Goal: Task Accomplishment & Management: Manage account settings

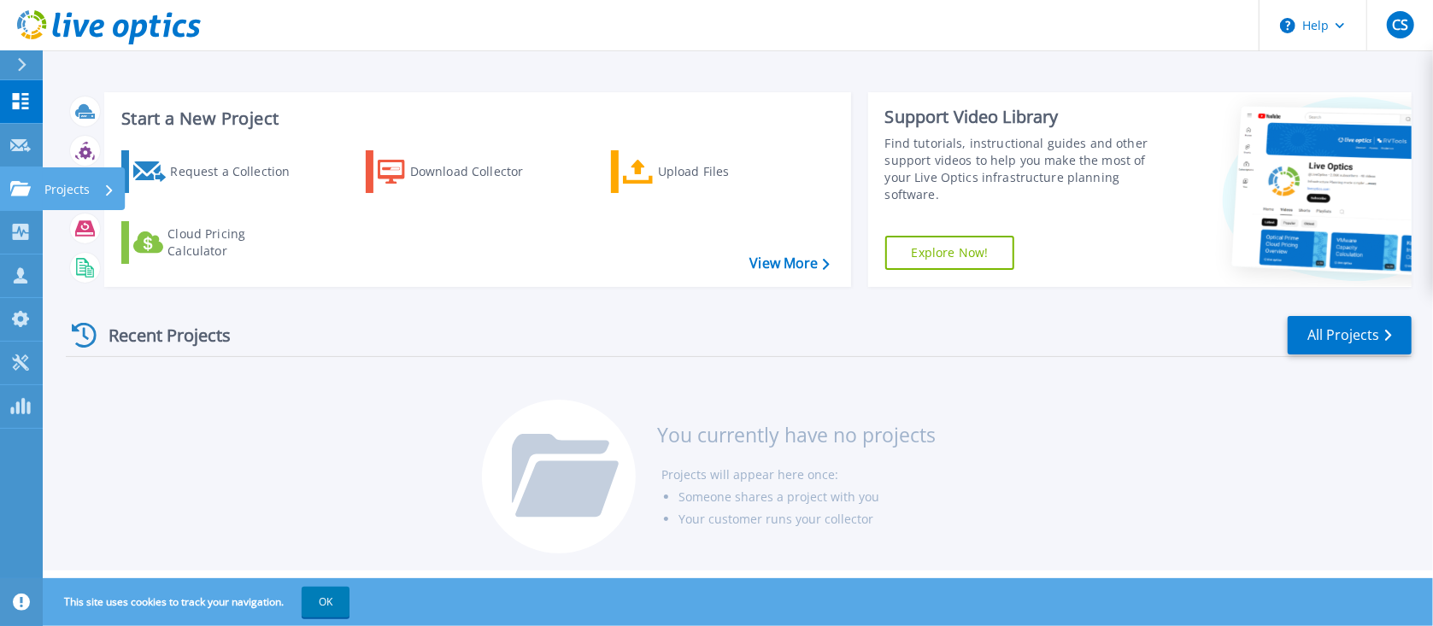
click at [19, 188] on icon at bounding box center [20, 188] width 21 height 15
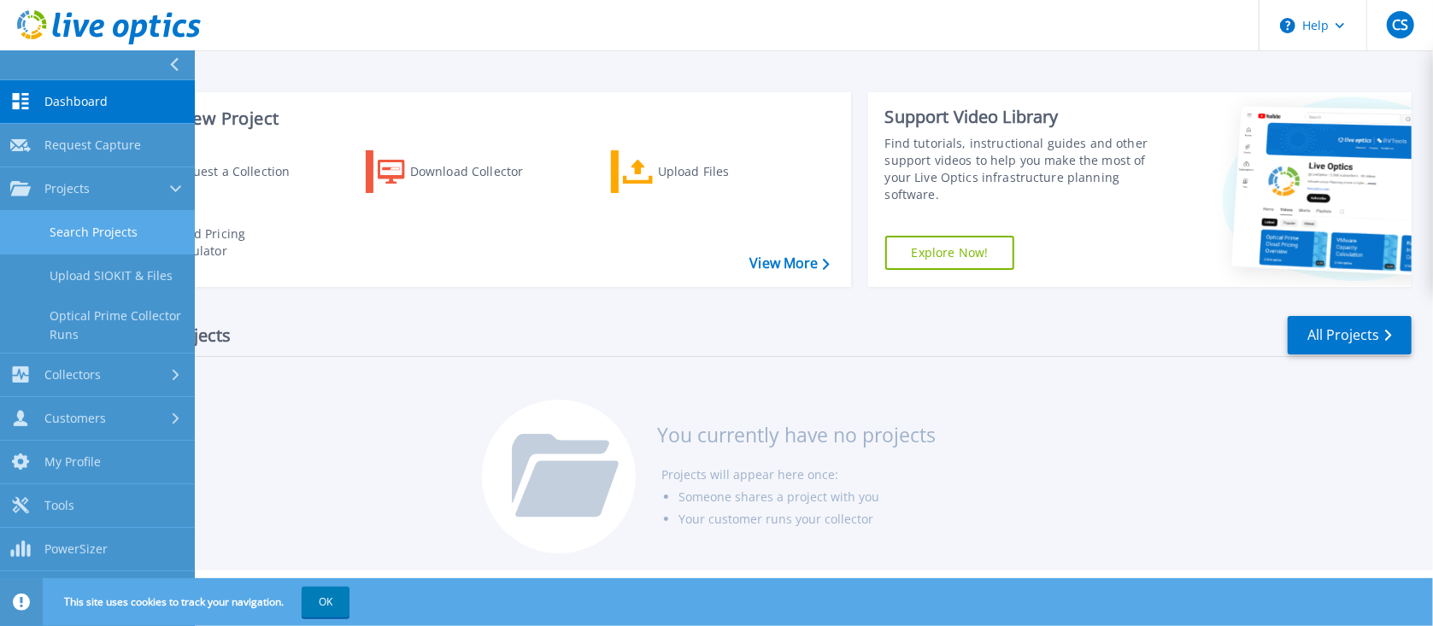
click at [85, 231] on link "Search Projects" at bounding box center [97, 233] width 195 height 44
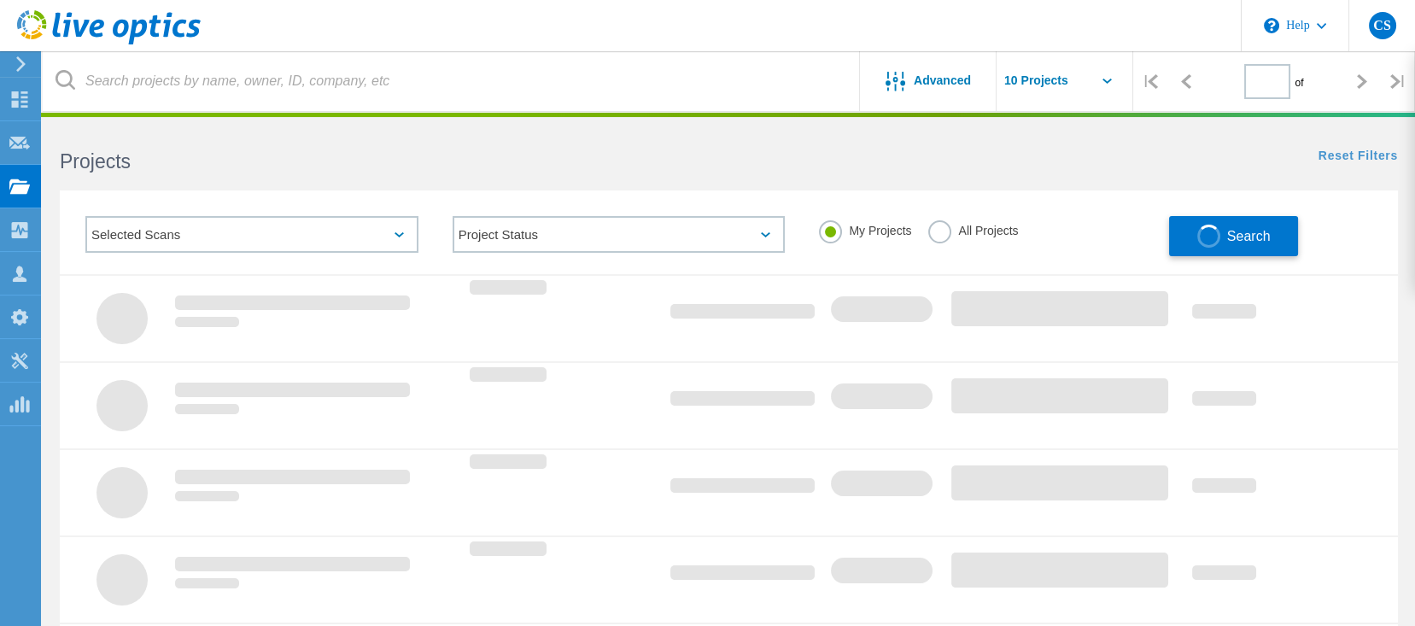
type input "1"
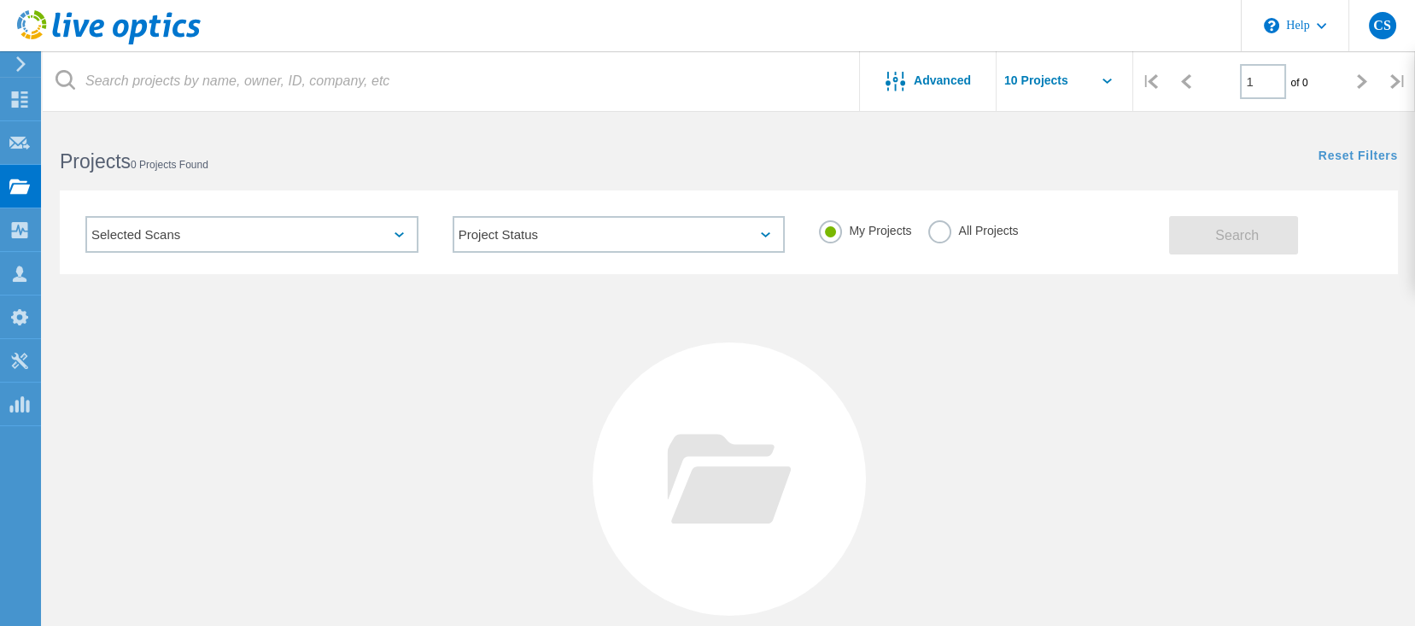
click at [956, 232] on label "All Projects" at bounding box center [974, 228] width 90 height 16
click at [0, 0] on input "All Projects" at bounding box center [0, 0] width 0 height 0
click at [1287, 241] on button "Search" at bounding box center [1233, 235] width 129 height 38
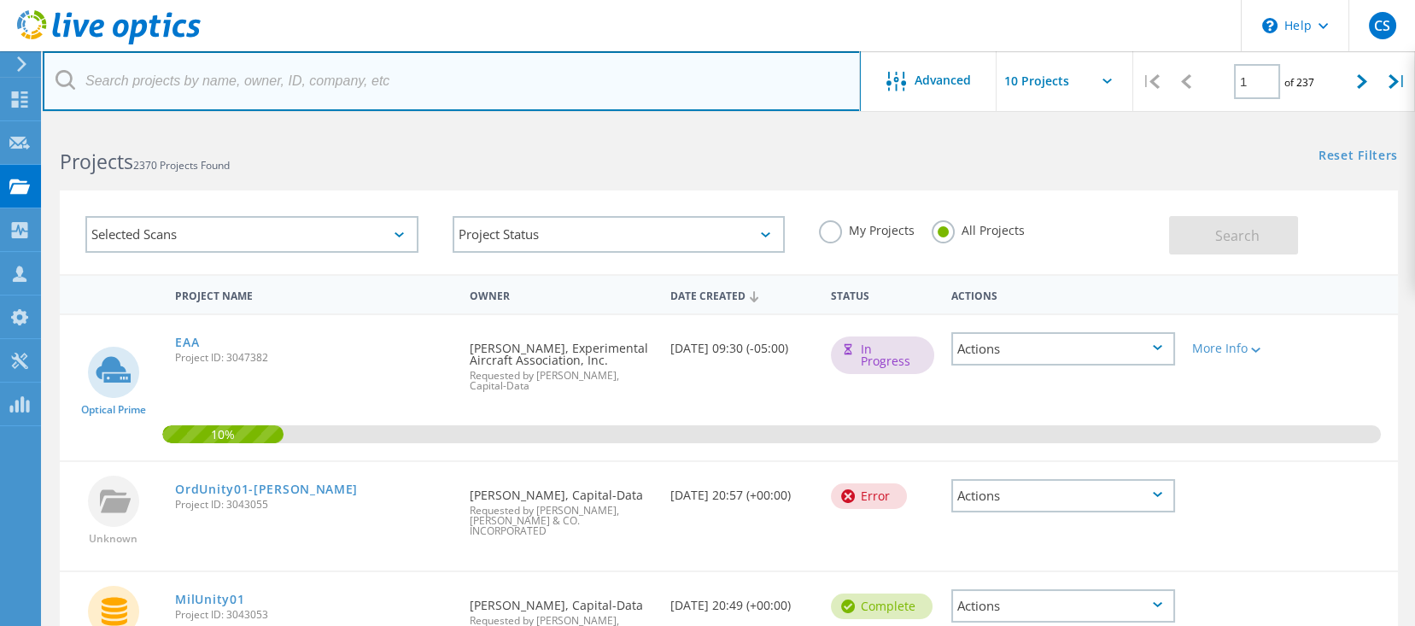
click at [378, 65] on input "text" at bounding box center [452, 81] width 818 height 60
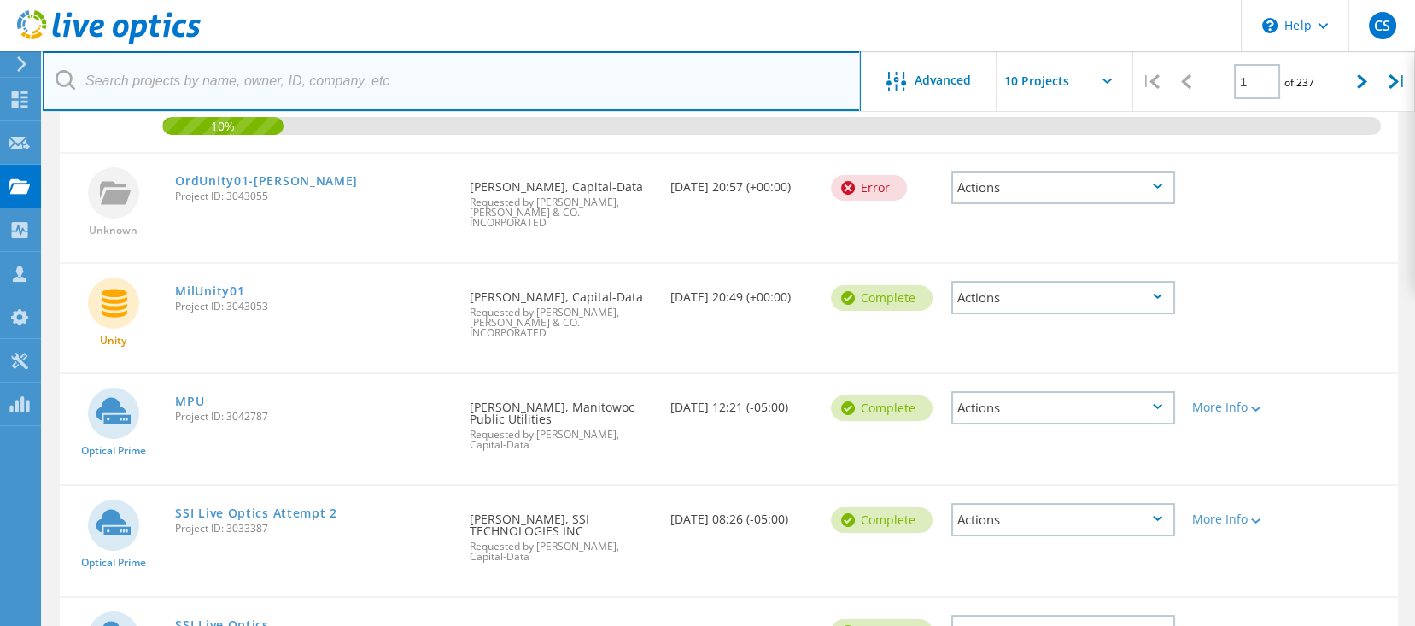
scroll to position [342, 0]
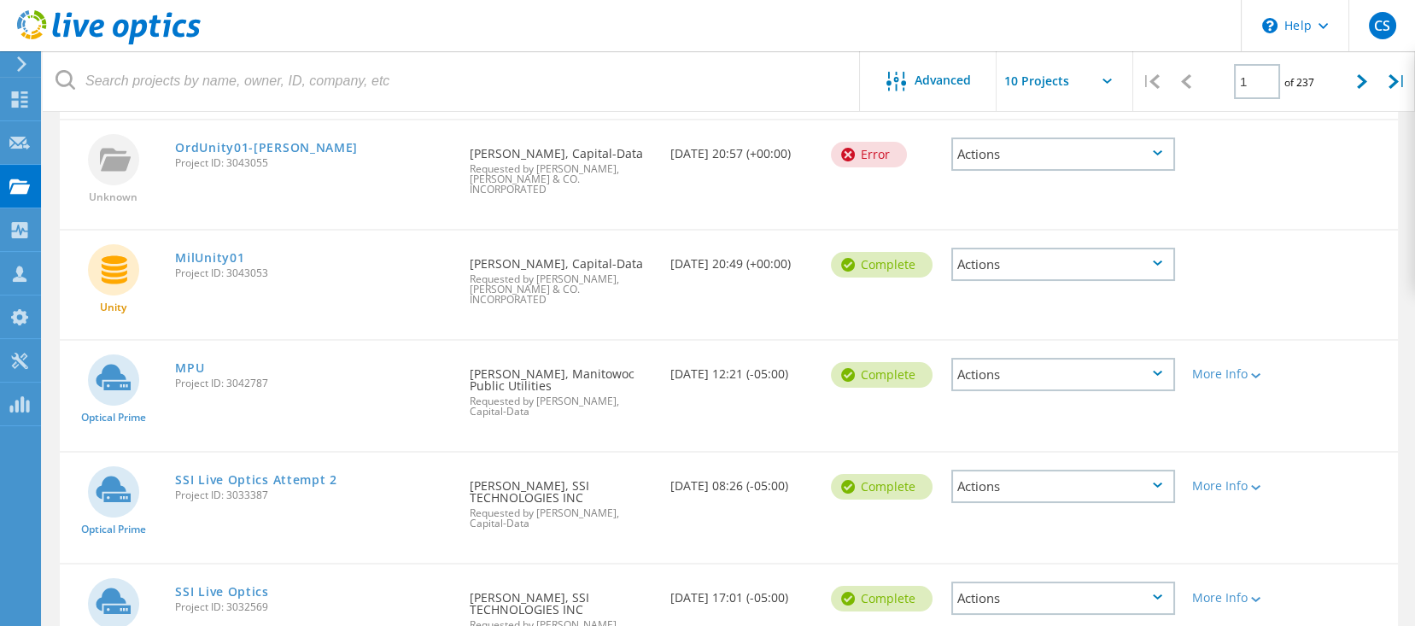
click at [1107, 248] on div "Actions" at bounding box center [1064, 264] width 224 height 33
click at [1090, 156] on div "Actions" at bounding box center [1064, 154] width 224 height 33
click at [1037, 188] on div "Delete" at bounding box center [1063, 180] width 220 height 26
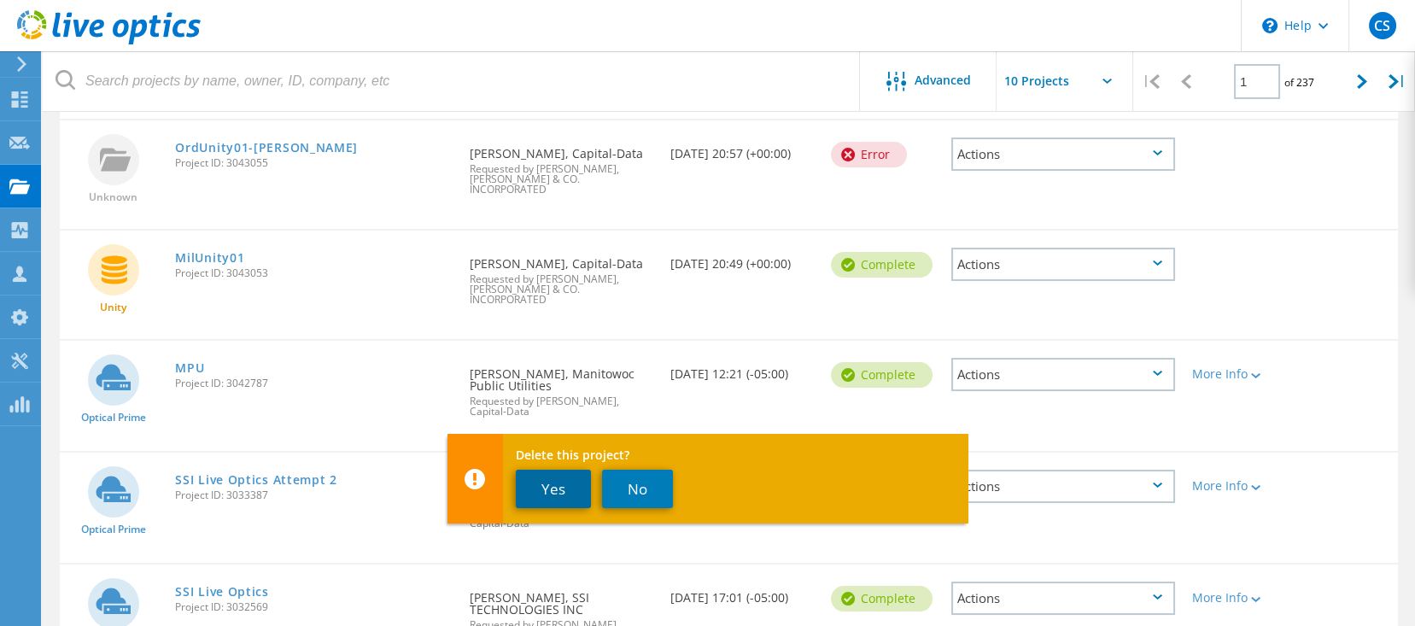
click at [546, 480] on button "Yes" at bounding box center [553, 489] width 75 height 38
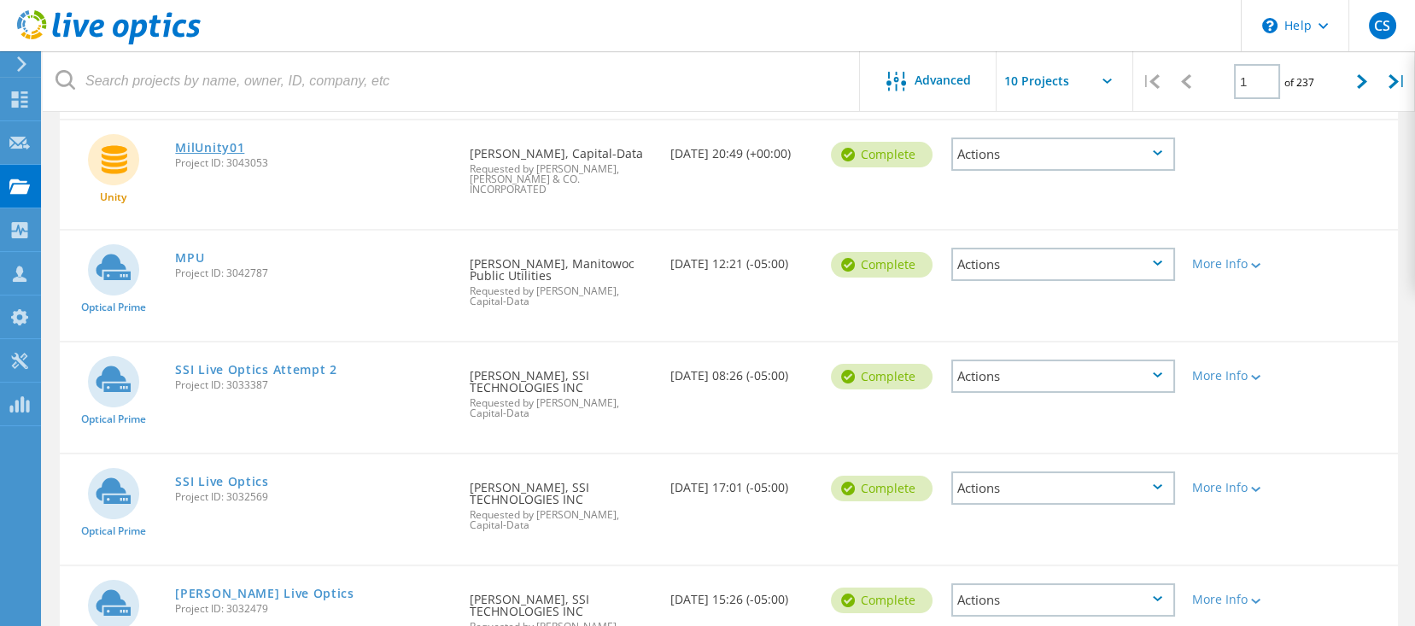
click at [184, 146] on link "MilUnity01" at bounding box center [209, 148] width 69 height 12
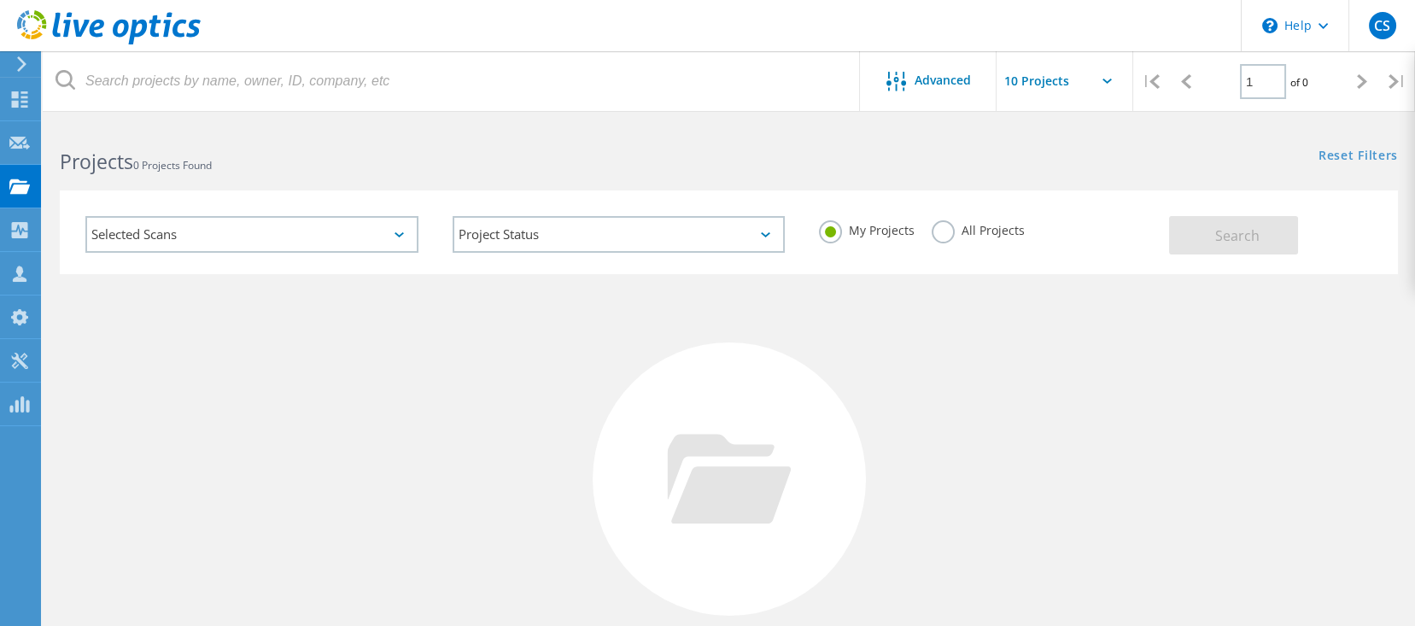
click at [954, 228] on label "All Projects" at bounding box center [978, 228] width 93 height 16
click at [0, 0] on input "All Projects" at bounding box center [0, 0] width 0 height 0
click at [1266, 228] on button "Search" at bounding box center [1233, 235] width 129 height 38
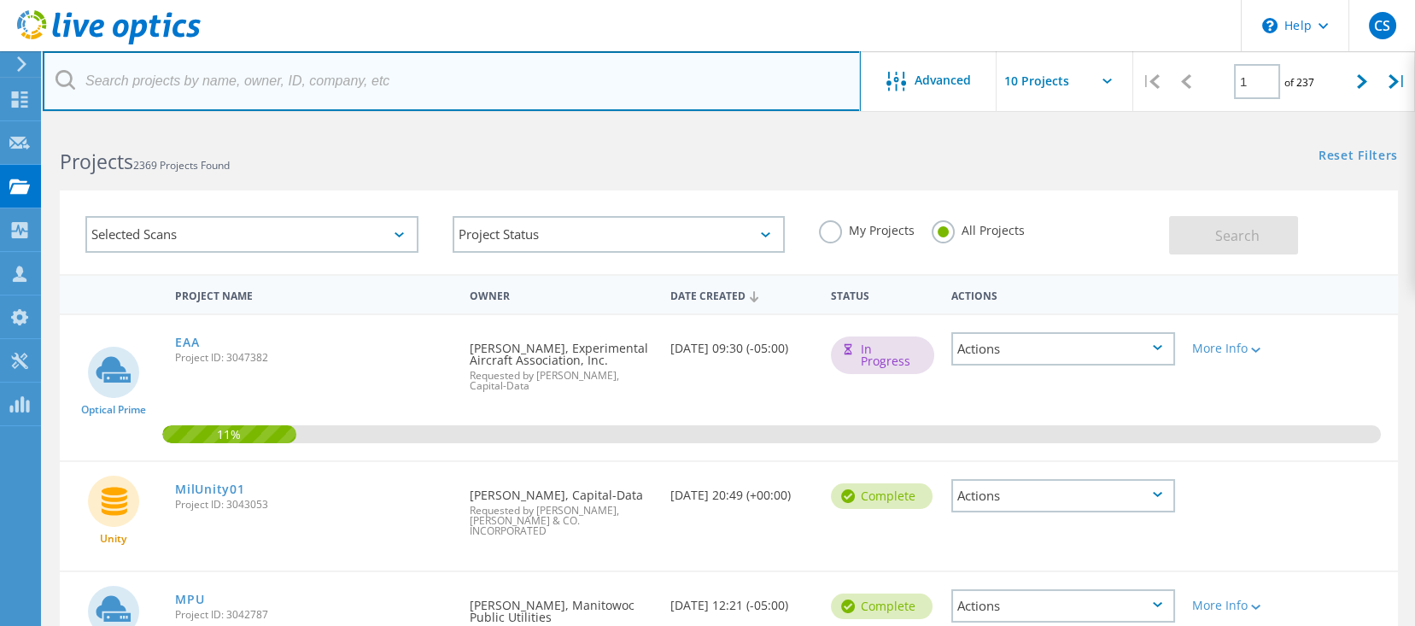
click at [244, 73] on input "text" at bounding box center [452, 81] width 818 height 60
type input "baird"
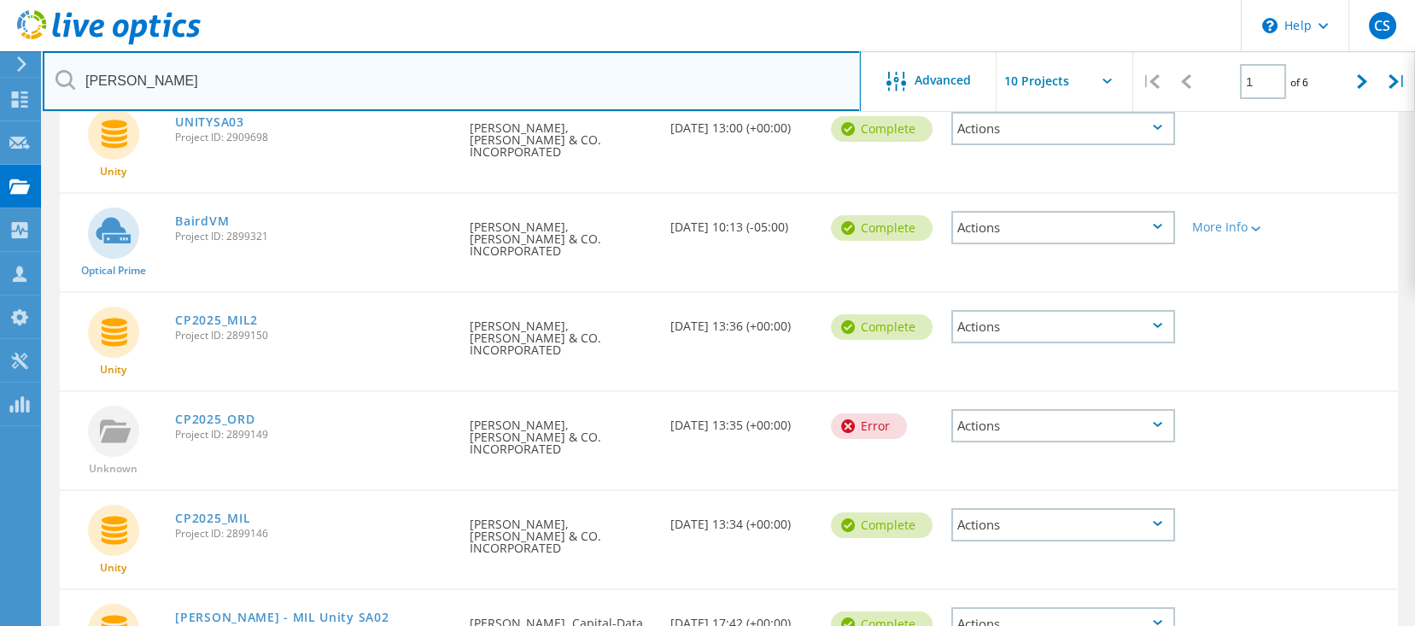
scroll to position [227, 0]
